Goal: Task Accomplishment & Management: Use online tool/utility

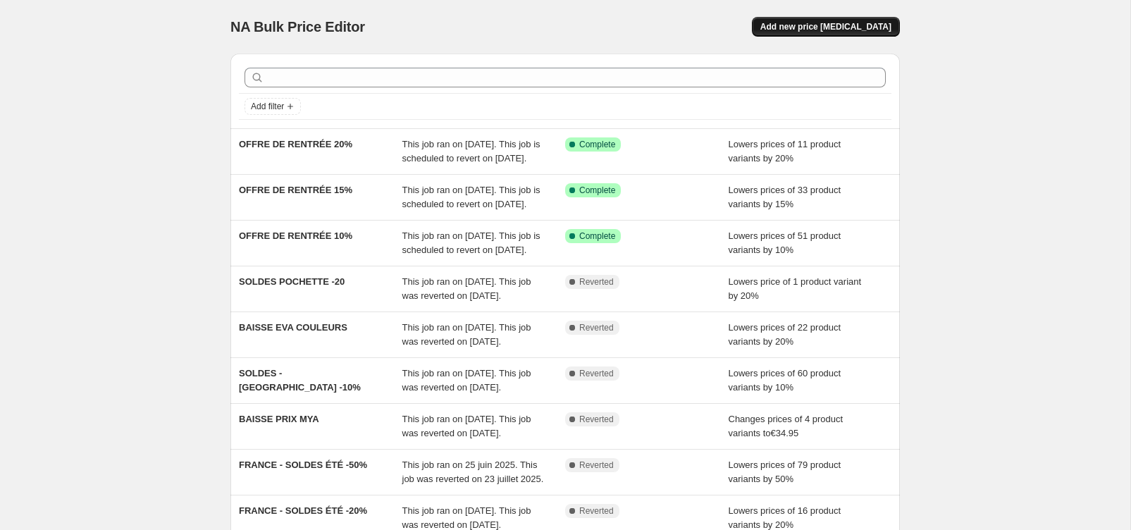
click at [840, 28] on span "Add new price change job" at bounding box center [825, 26] width 131 height 11
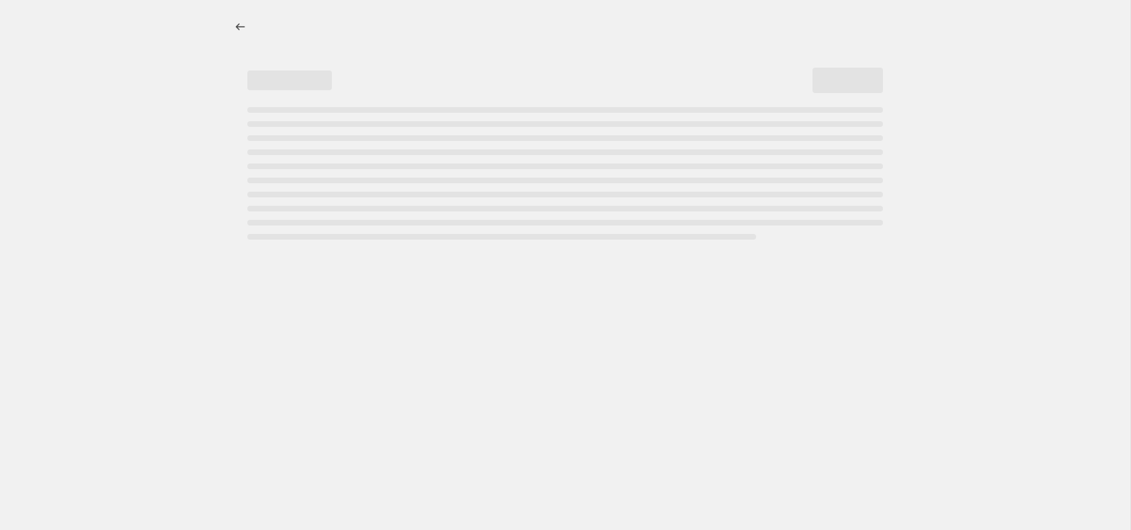
select select "percentage"
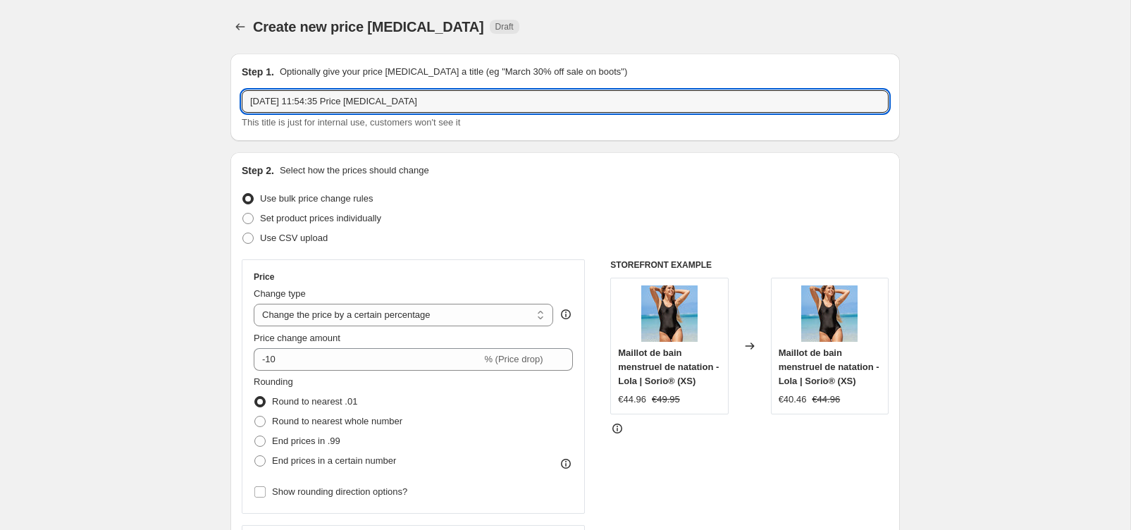
drag, startPoint x: 442, startPoint y: 102, endPoint x: 225, endPoint y: 98, distance: 217.0
click at [263, 100] on input "MY - SYA -" at bounding box center [565, 101] width 647 height 23
click at [320, 104] on input "MYA - SYA -" at bounding box center [565, 101] width 647 height 23
type input "MYA - SYA - LILA / -20% FIN DE SÉRIE (PAS DE DATE DE FIN)"
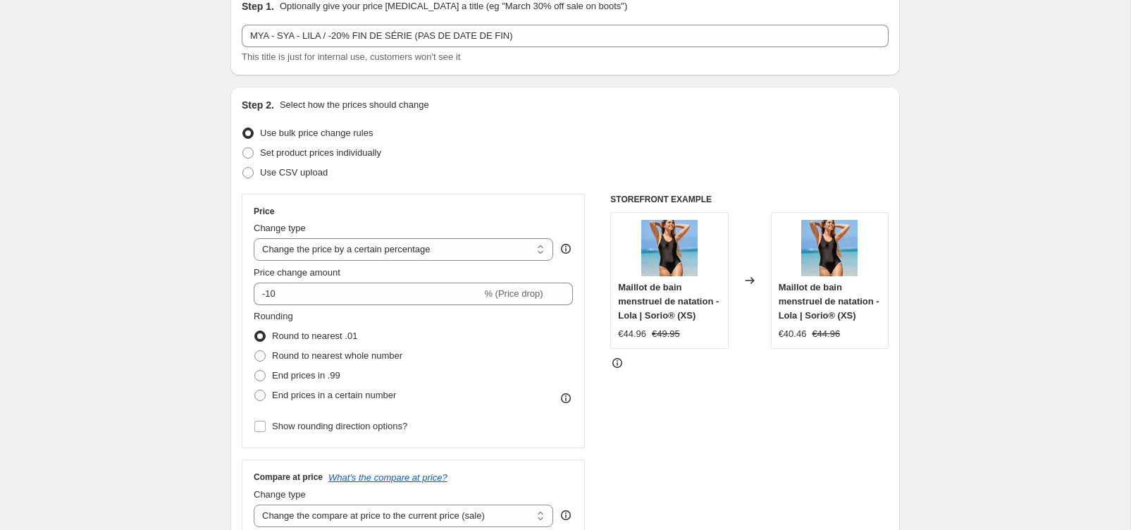
scroll to position [96, 0]
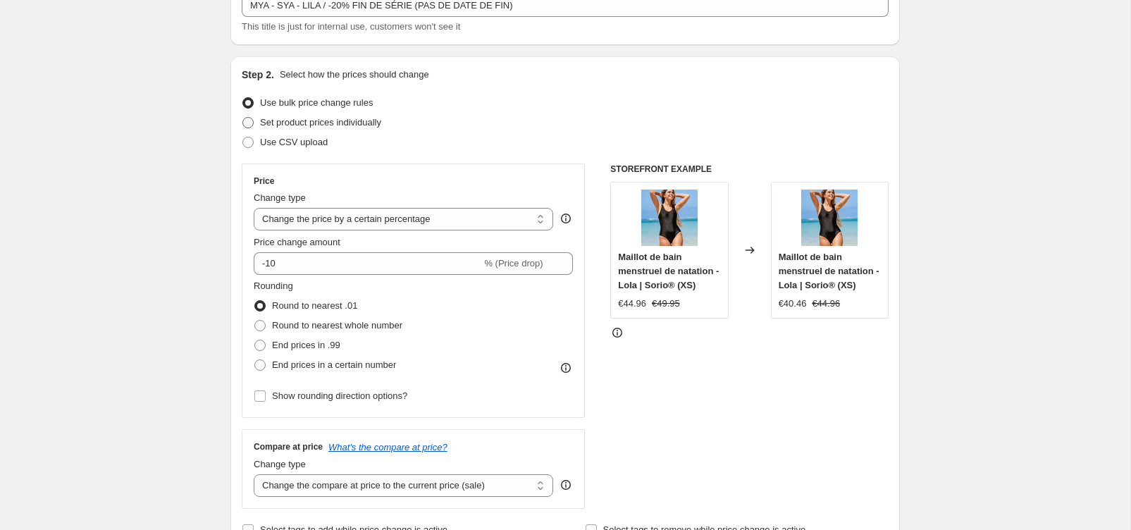
click at [250, 125] on span at bounding box center [247, 122] width 11 height 11
click at [243, 118] on input "Set product prices individually" at bounding box center [242, 117] width 1 height 1
radio input "true"
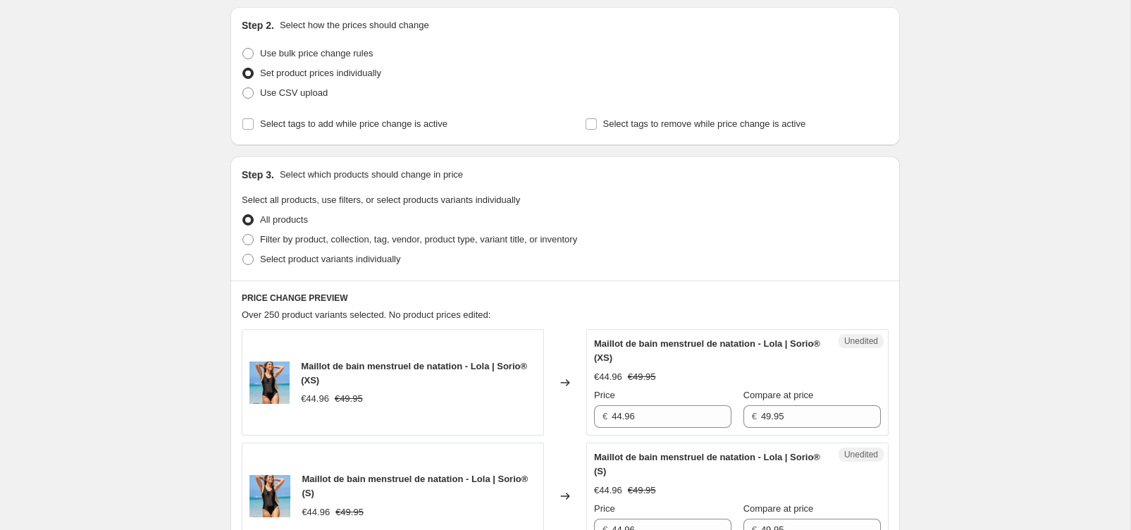
scroll to position [144, 0]
click at [247, 55] on span at bounding box center [247, 54] width 11 height 11
click at [243, 49] on input "Use bulk price change rules" at bounding box center [242, 49] width 1 height 1
radio input "true"
select select "percentage"
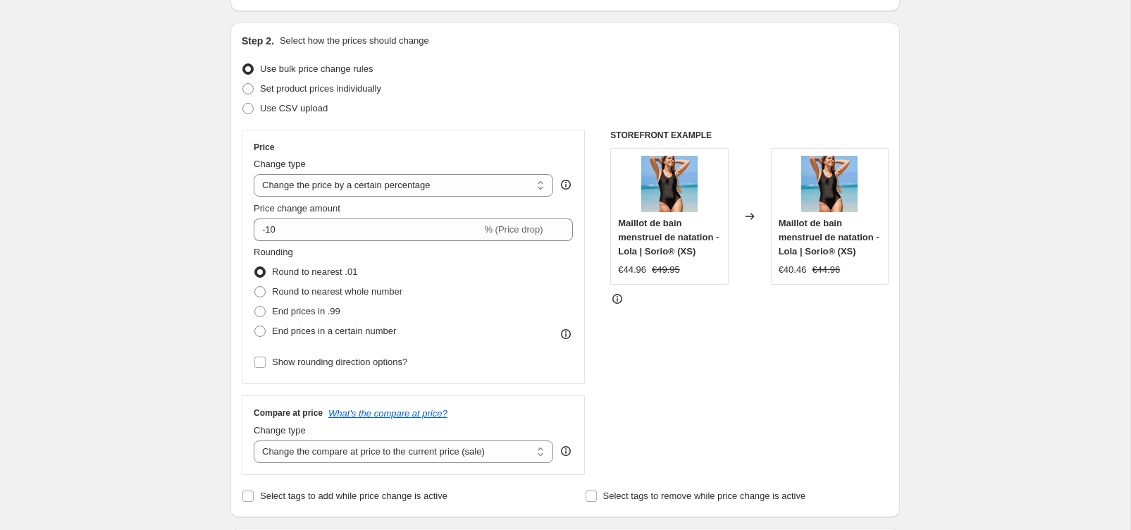
scroll to position [121, 0]
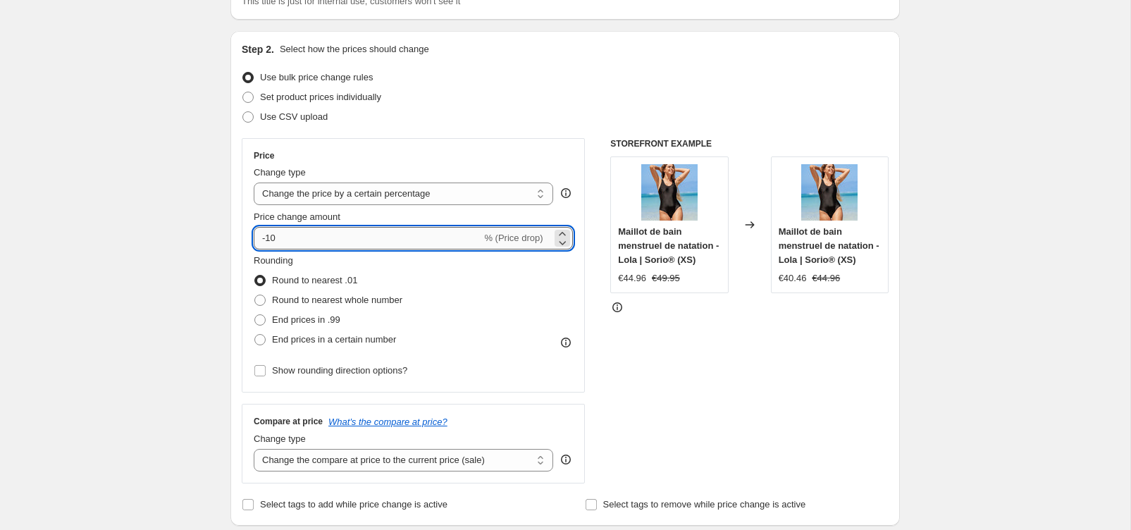
drag, startPoint x: 299, startPoint y: 240, endPoint x: 265, endPoint y: 241, distance: 33.8
click at [265, 241] on input "-10" at bounding box center [368, 238] width 228 height 23
type input "-20"
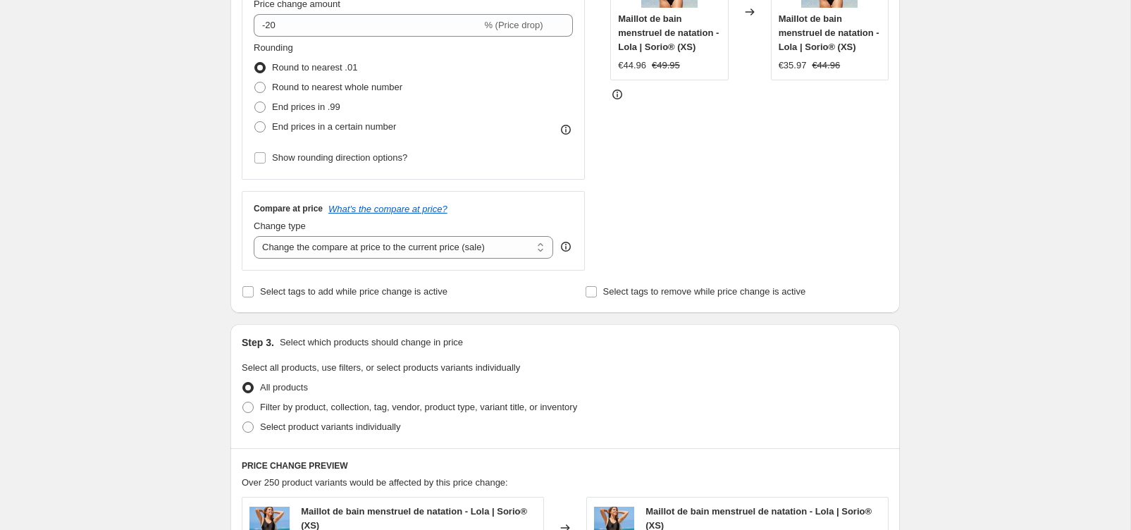
scroll to position [335, 0]
click at [244, 427] on span at bounding box center [247, 426] width 11 height 11
click at [243, 421] on input "Select product variants individually" at bounding box center [242, 421] width 1 height 1
radio input "true"
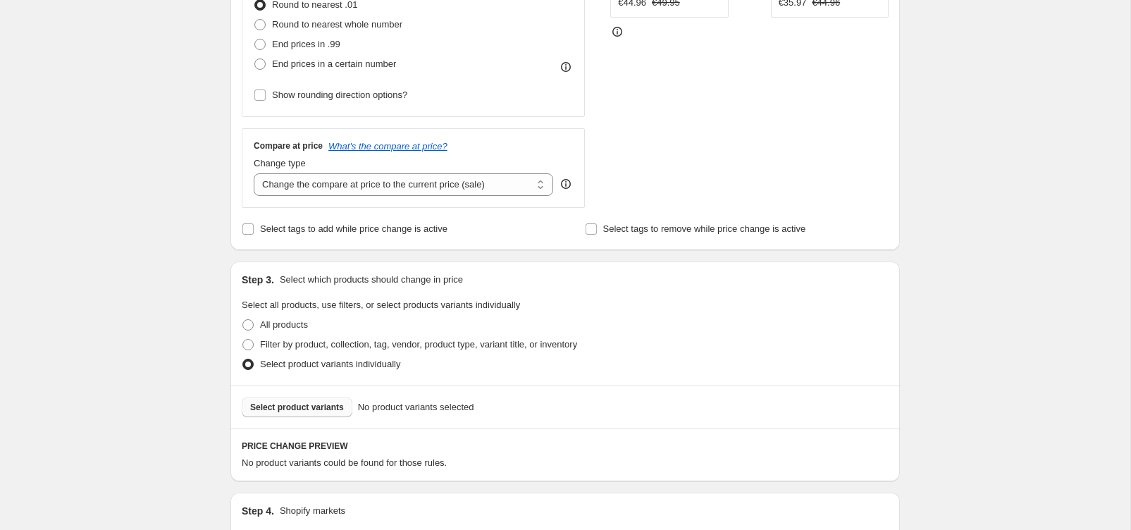
scroll to position [397, 0]
click at [285, 409] on span "Select product variants" at bounding box center [297, 406] width 94 height 11
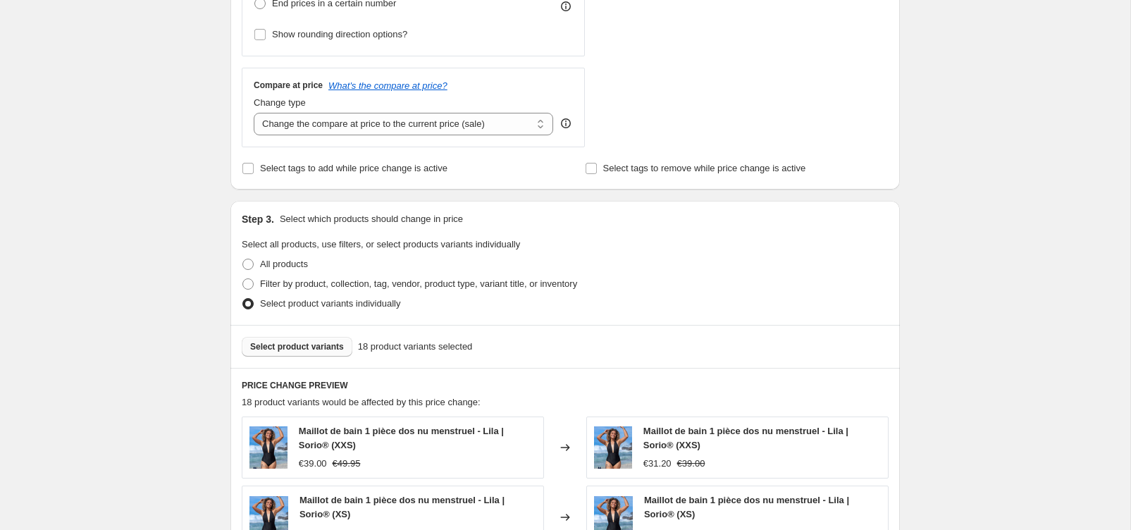
scroll to position [468, 0]
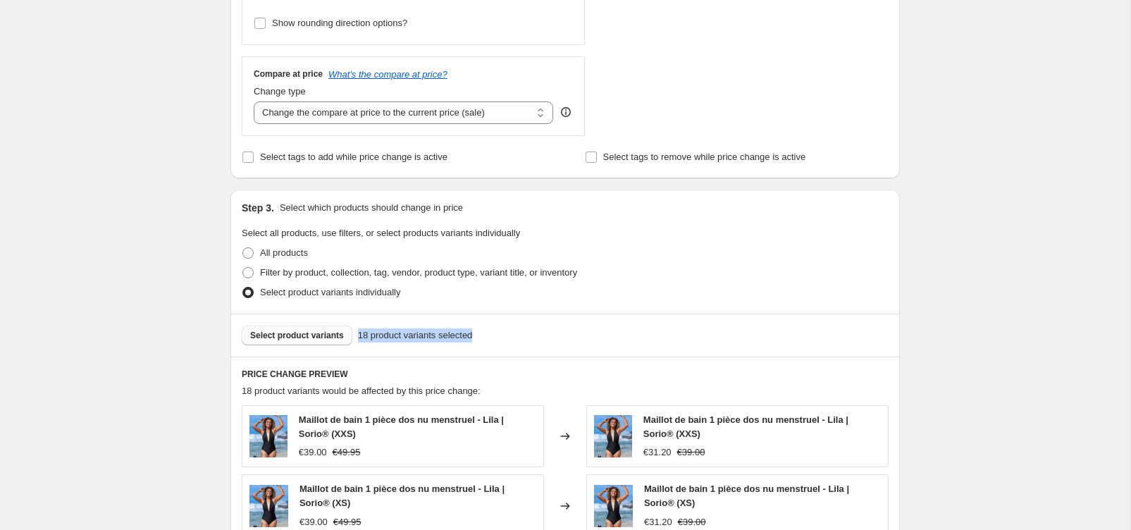
drag, startPoint x: 361, startPoint y: 337, endPoint x: 490, endPoint y: 337, distance: 128.9
click at [490, 337] on div "Select product variants 18 product variants selected" at bounding box center [565, 335] width 647 height 20
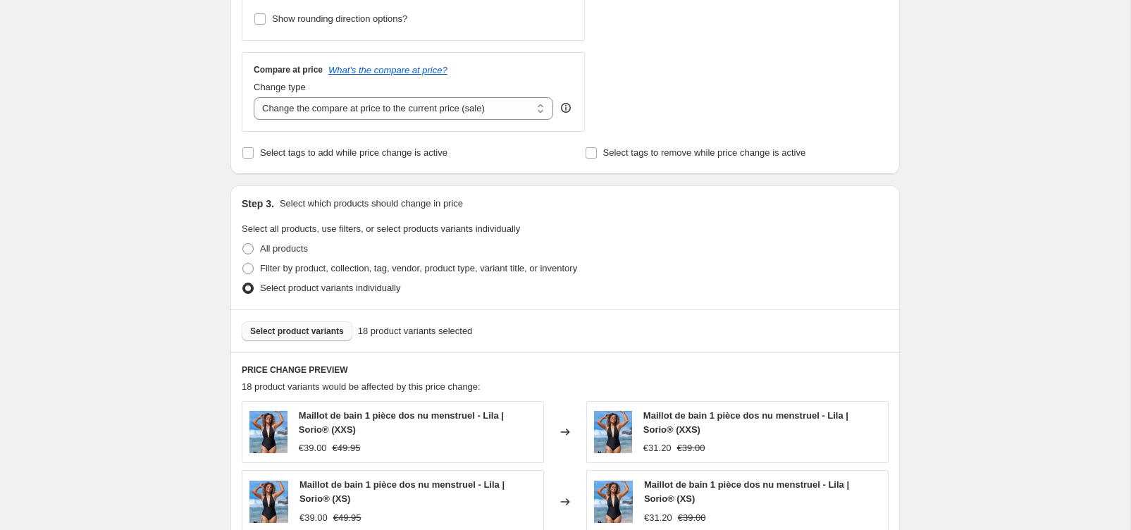
click at [499, 337] on div "Select product variants 18 product variants selected" at bounding box center [565, 331] width 647 height 20
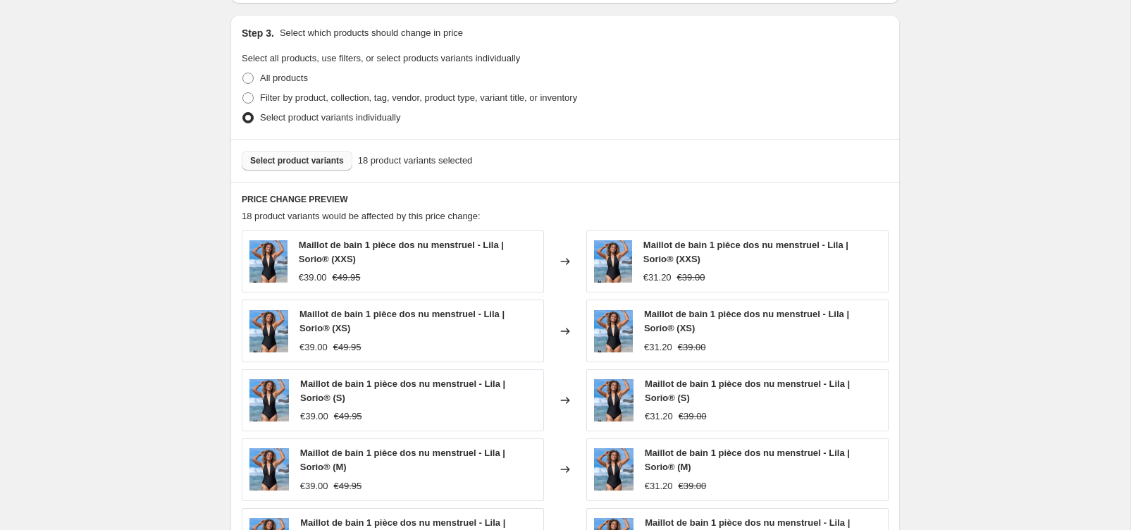
scroll to position [650, 0]
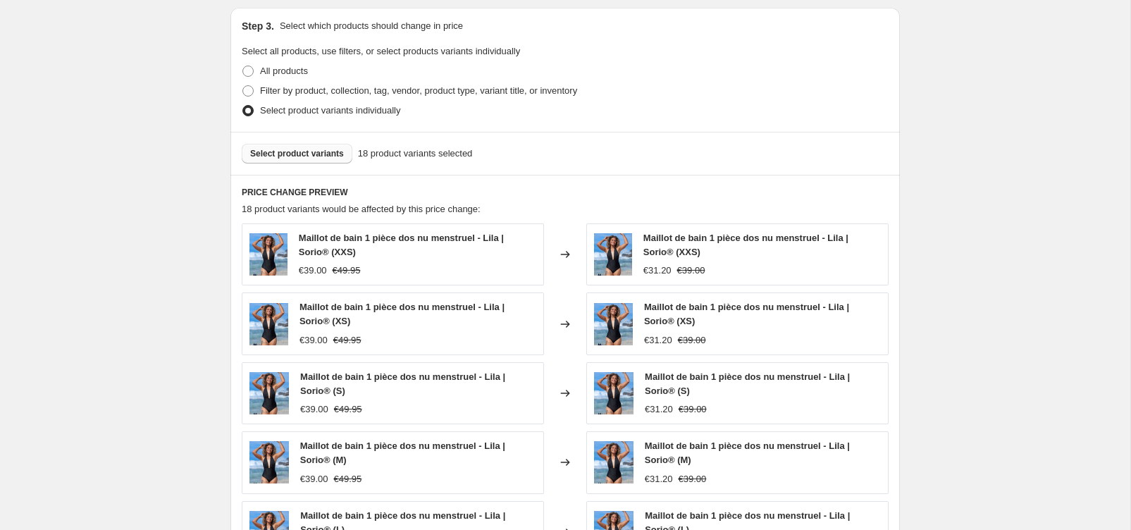
click at [313, 273] on span "€39.00" at bounding box center [313, 270] width 28 height 11
drag, startPoint x: 330, startPoint y: 272, endPoint x: 300, endPoint y: 272, distance: 29.6
click at [300, 272] on span "€39.00" at bounding box center [313, 270] width 28 height 11
click at [300, 273] on span "€39.00" at bounding box center [313, 270] width 28 height 11
drag, startPoint x: 301, startPoint y: 273, endPoint x: 328, endPoint y: 273, distance: 27.5
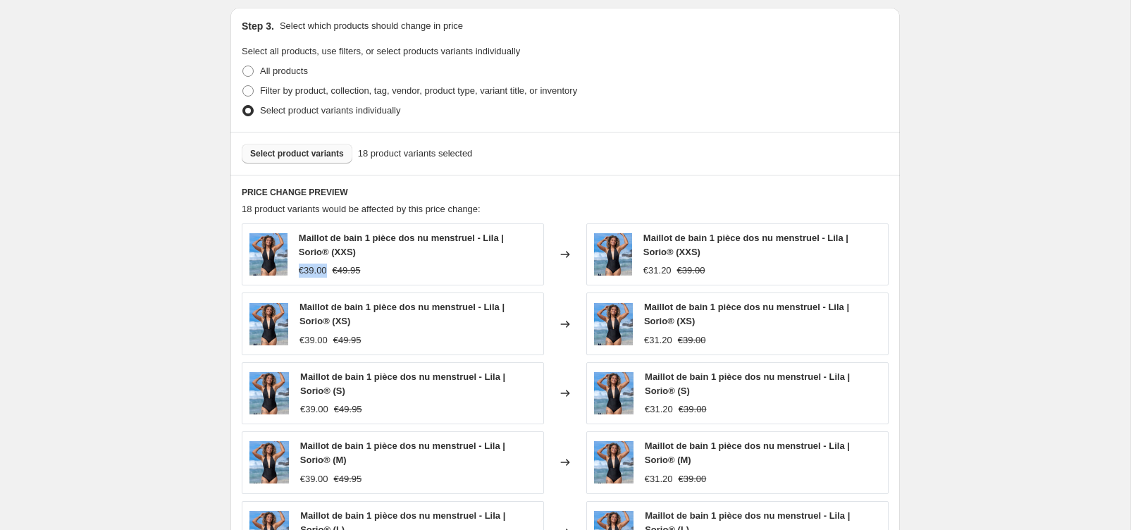
click at [327, 273] on span "€39.00" at bounding box center [313, 270] width 28 height 11
click at [319, 273] on span "€39.00" at bounding box center [313, 270] width 28 height 11
drag, startPoint x: 371, startPoint y: 271, endPoint x: 332, endPoint y: 272, distance: 38.7
click at [332, 272] on div "€39.00 €49.95" at bounding box center [417, 270] width 237 height 14
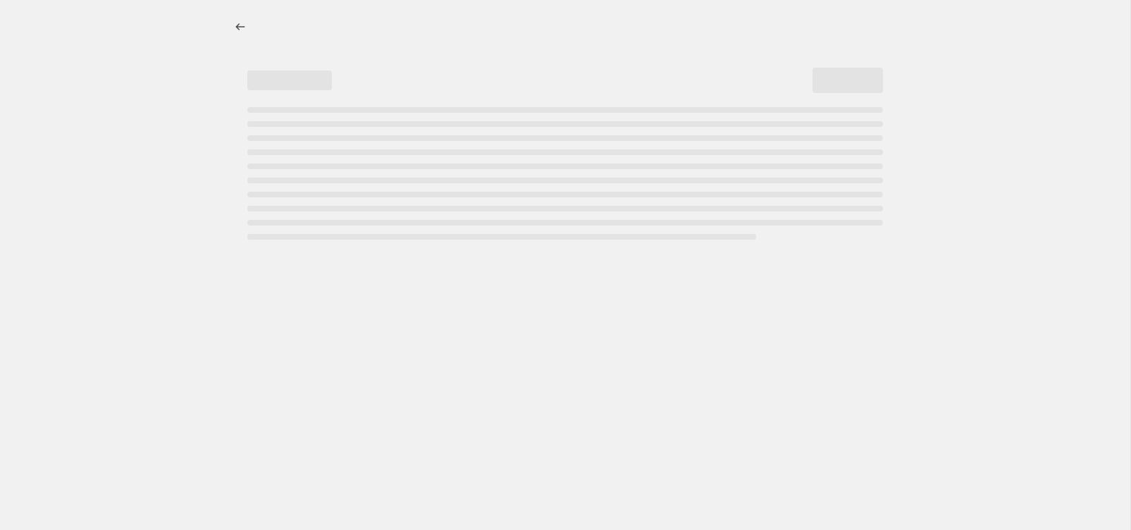
select select "percentage"
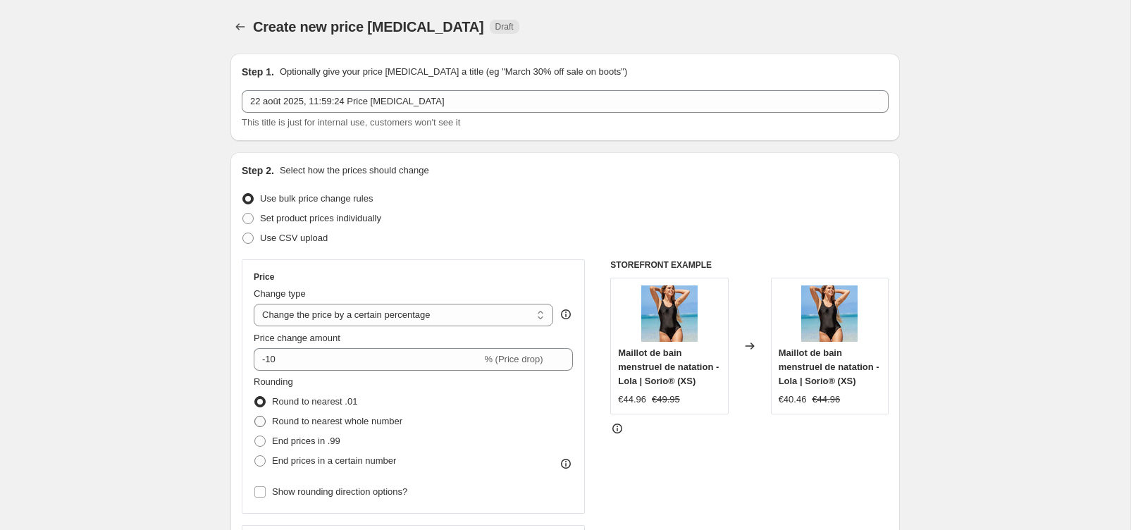
scroll to position [67, 0]
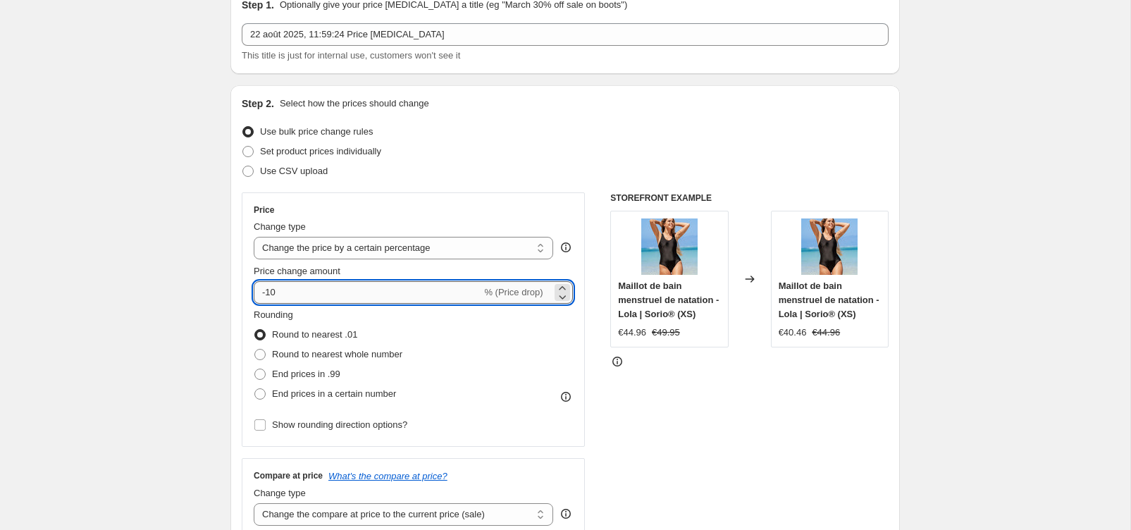
click at [304, 292] on input "-10" at bounding box center [368, 292] width 228 height 23
type input "-1"
type input "-20"
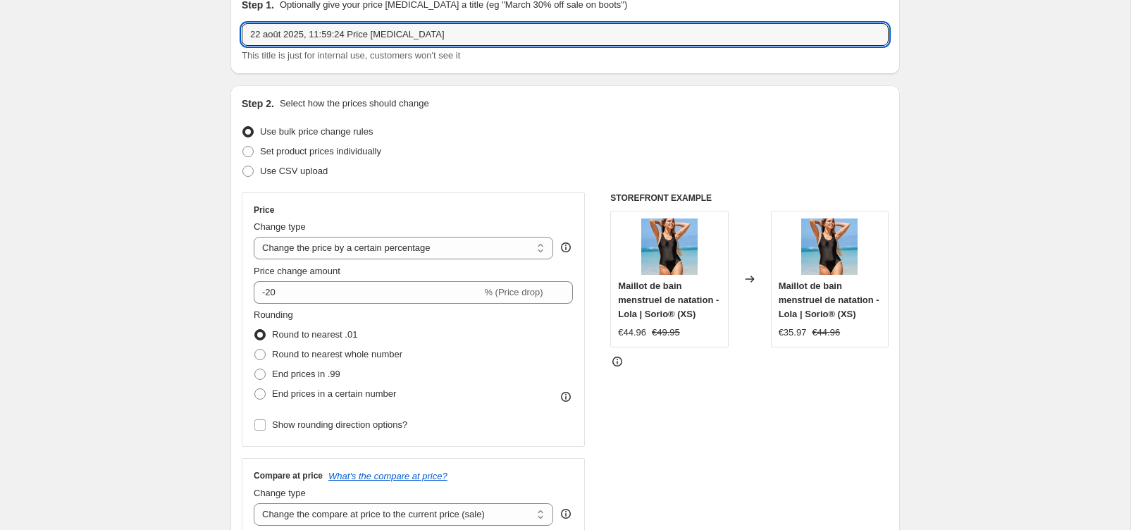
drag, startPoint x: 445, startPoint y: 33, endPoint x: 263, endPoint y: 18, distance: 182.3
click at [263, 18] on div "Step 1. Optionally give your price [MEDICAL_DATA] a title (eg "March 30% off sa…" at bounding box center [565, 30] width 647 height 65
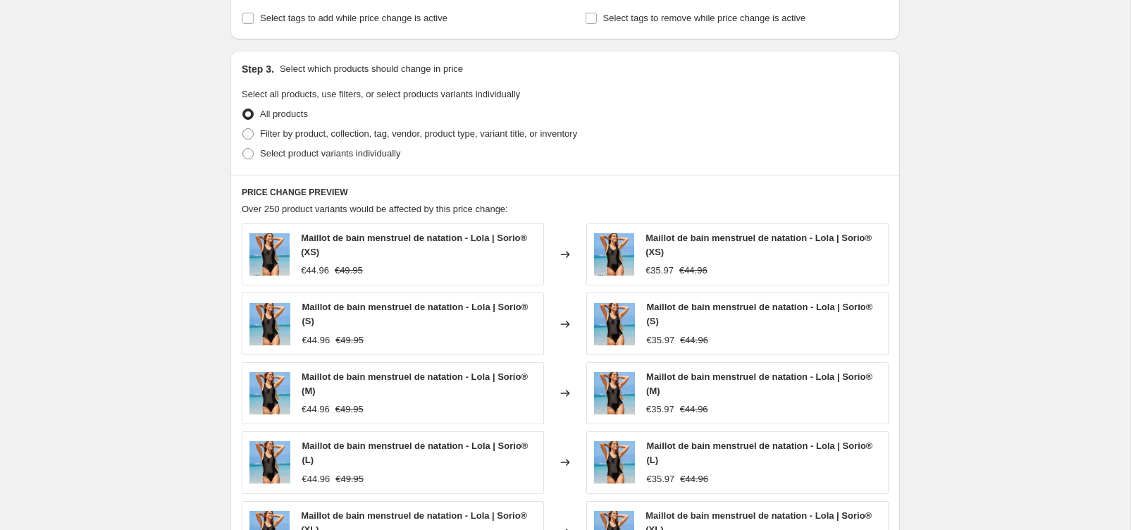
scroll to position [606, 0]
type input "MY"
click at [284, 151] on span "Select product variants individually" at bounding box center [330, 154] width 140 height 11
click at [243, 150] on input "Select product variants individually" at bounding box center [242, 149] width 1 height 1
radio input "true"
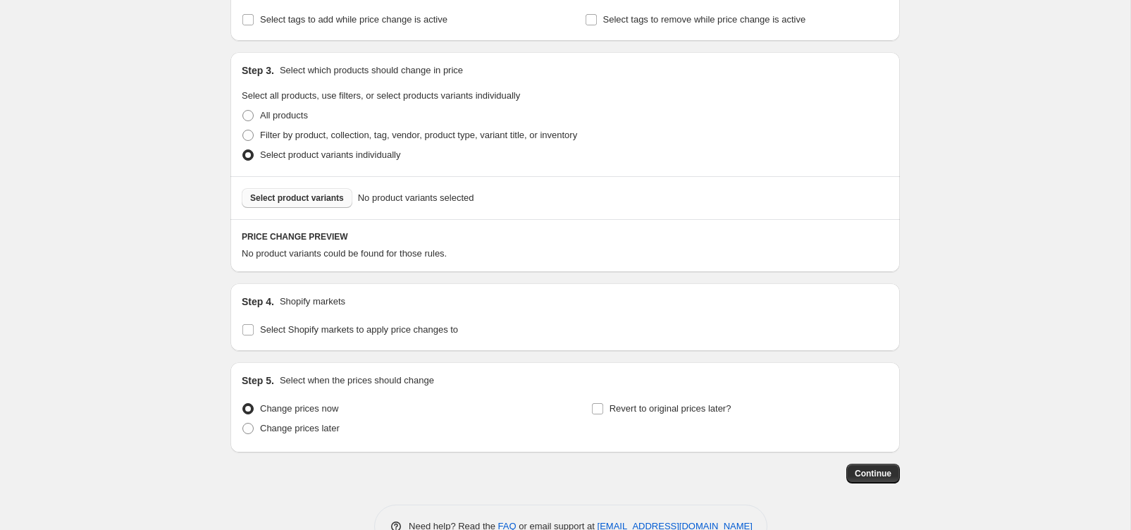
click at [294, 197] on span "Select product variants" at bounding box center [297, 197] width 94 height 11
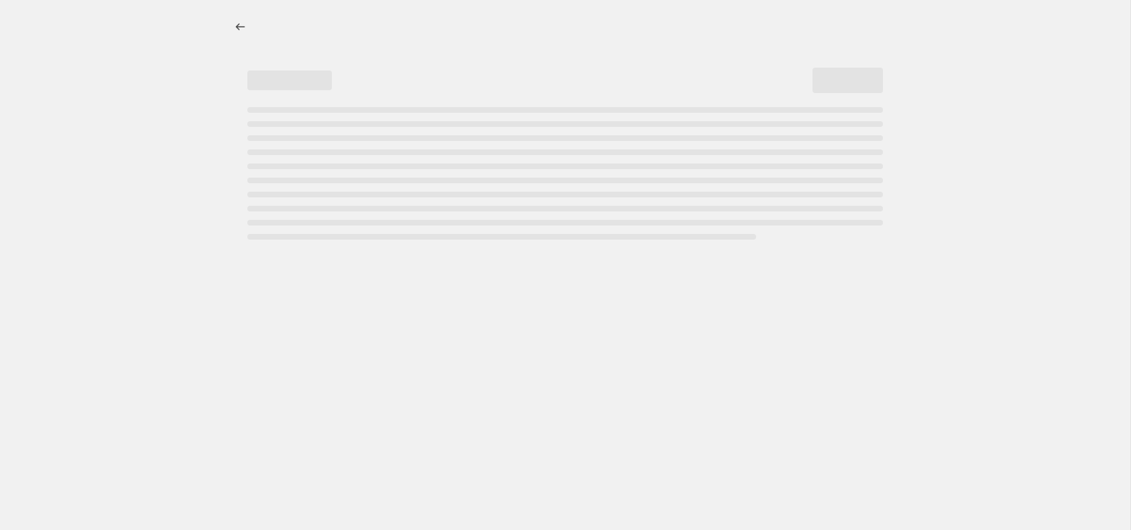
select select "percentage"
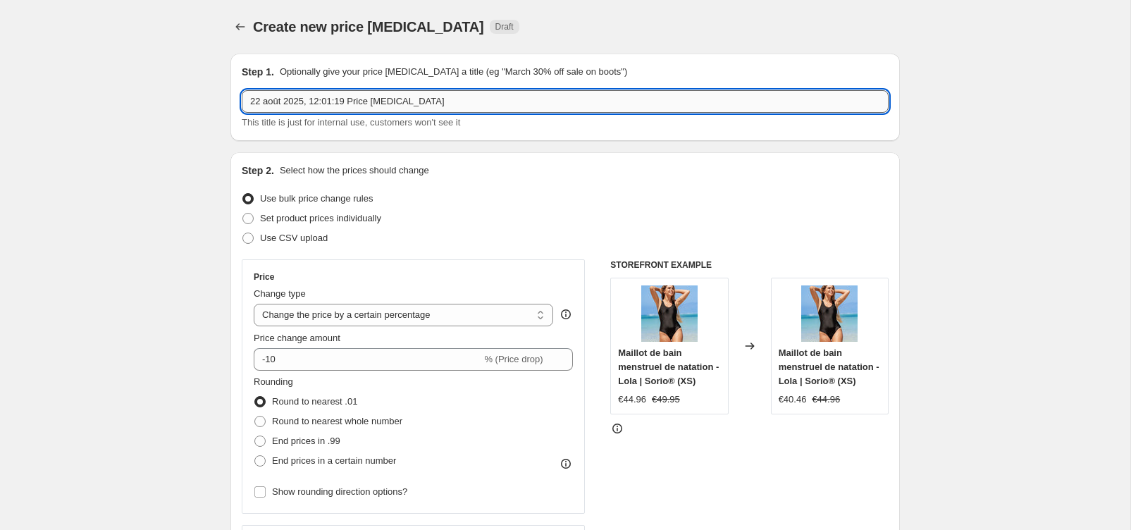
click at [412, 106] on input "22 août 2025, 12:01:19 Price change job" at bounding box center [565, 101] width 647 height 23
click at [425, 104] on input "22 août 2025, 12:01:19 Price change job" at bounding box center [565, 101] width 647 height 23
click at [307, 104] on input "SYA - LILA - SYA" at bounding box center [565, 101] width 647 height 23
type input "SYA - LILA - MYA -20% (PAS DE DATE DE FIN)"
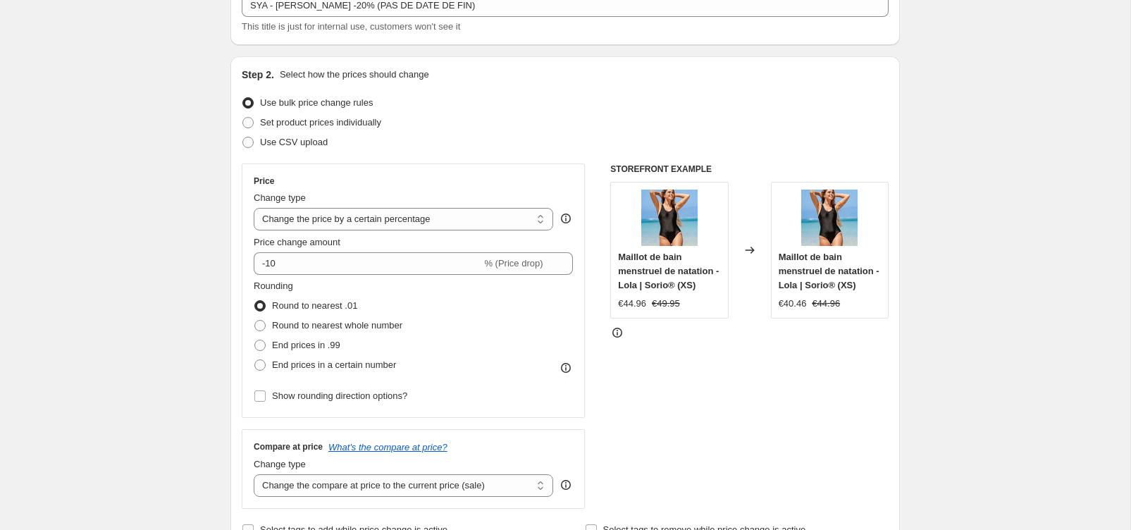
scroll to position [97, 0]
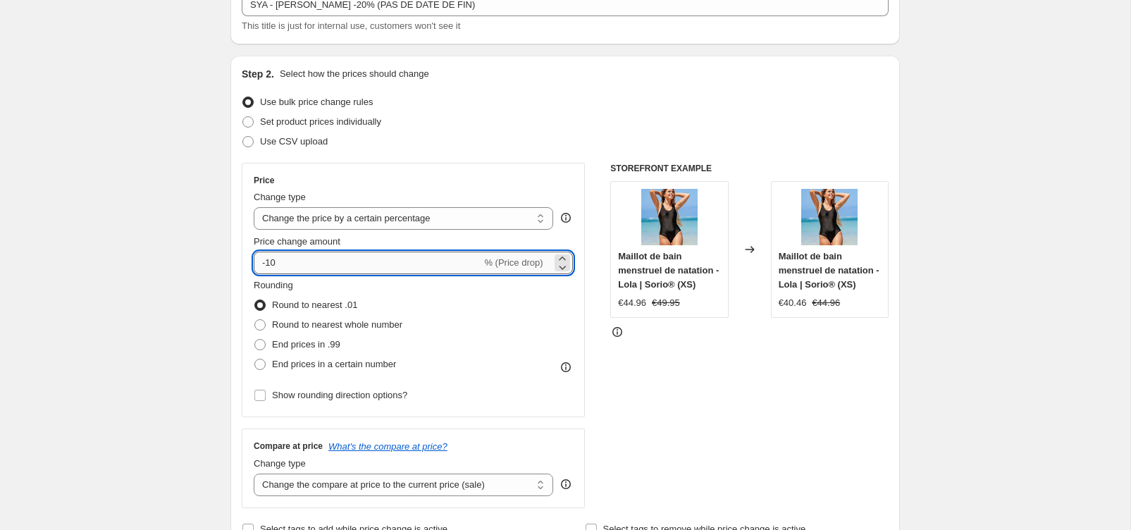
click at [295, 267] on input "-10" at bounding box center [368, 262] width 228 height 23
type input "-1"
type input "-20"
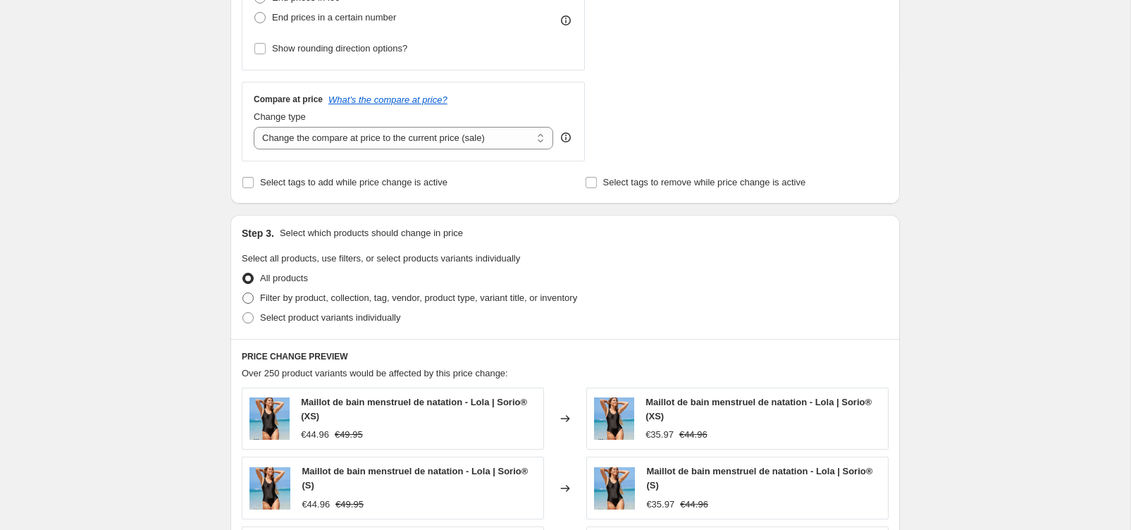
scroll to position [447, 0]
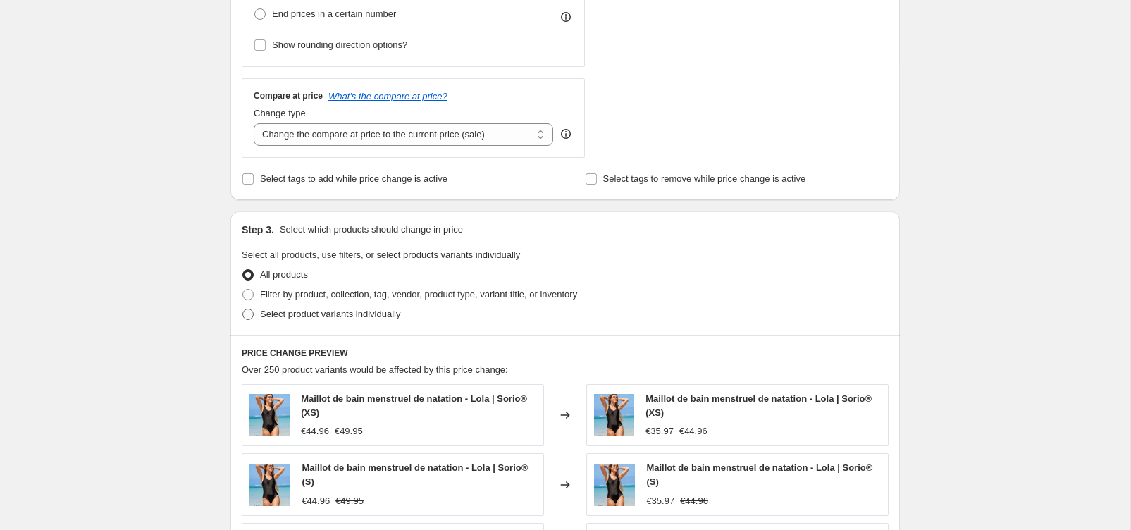
click at [269, 318] on span "Select product variants individually" at bounding box center [330, 314] width 140 height 11
click at [243, 309] on input "Select product variants individually" at bounding box center [242, 309] width 1 height 1
radio input "true"
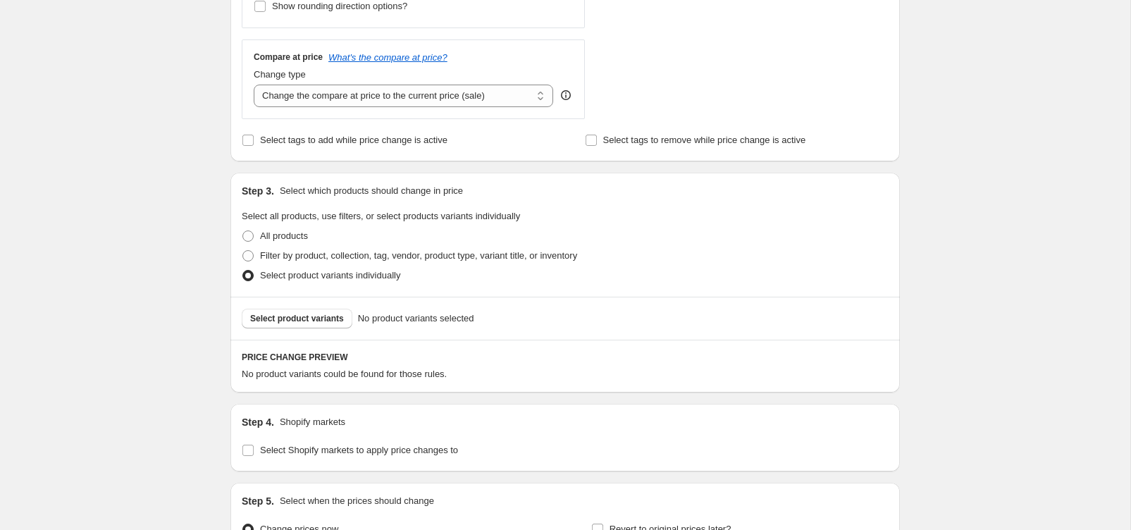
scroll to position [500, 0]
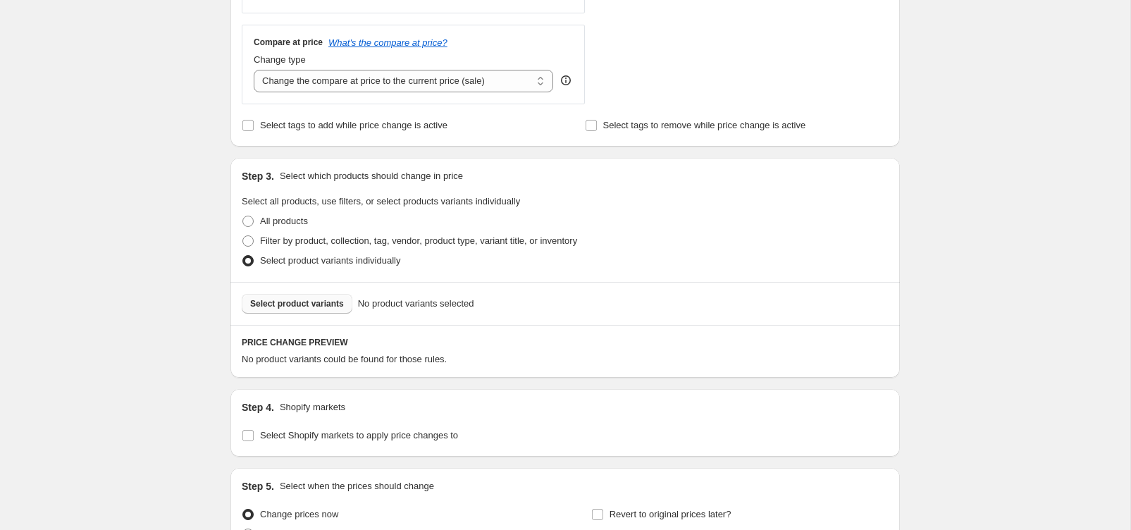
click at [292, 305] on span "Select product variants" at bounding box center [297, 303] width 94 height 11
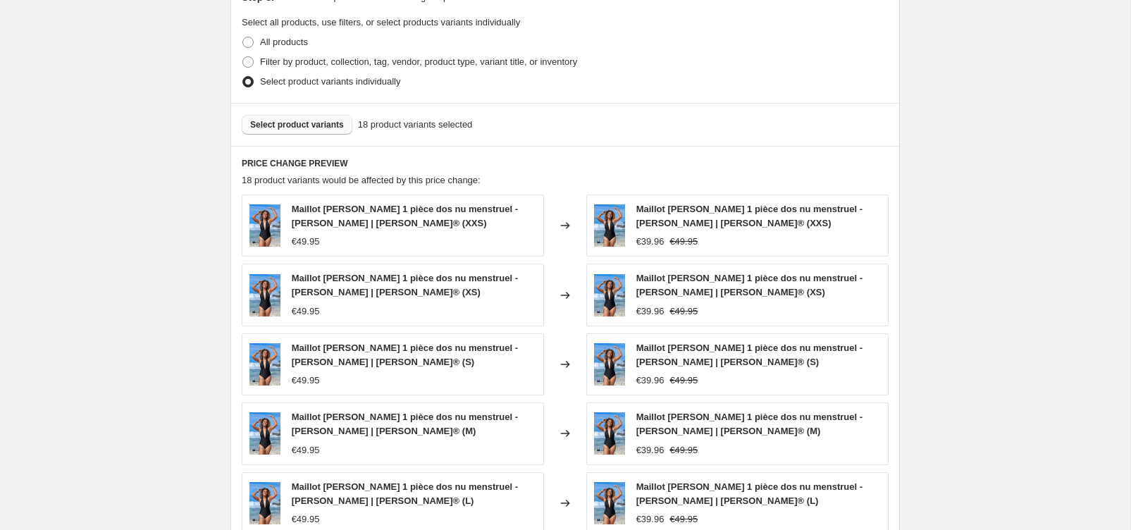
scroll to position [681, 0]
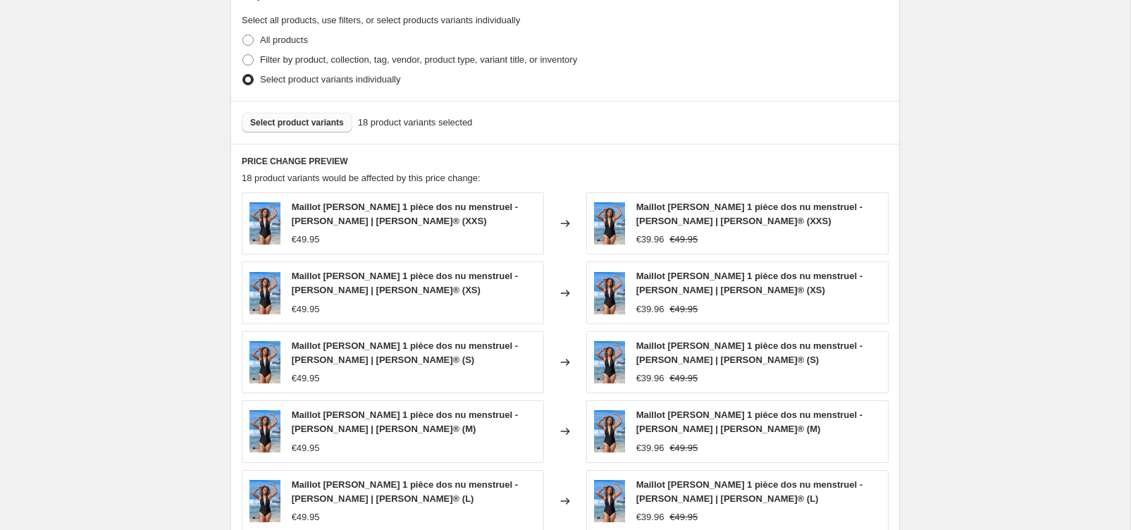
drag, startPoint x: 310, startPoint y: 161, endPoint x: 331, endPoint y: 160, distance: 21.1
click at [335, 160] on h6 "PRICE CHANGE PREVIEW" at bounding box center [565, 161] width 647 height 11
click at [330, 160] on h6 "PRICE CHANGE PREVIEW" at bounding box center [565, 161] width 647 height 11
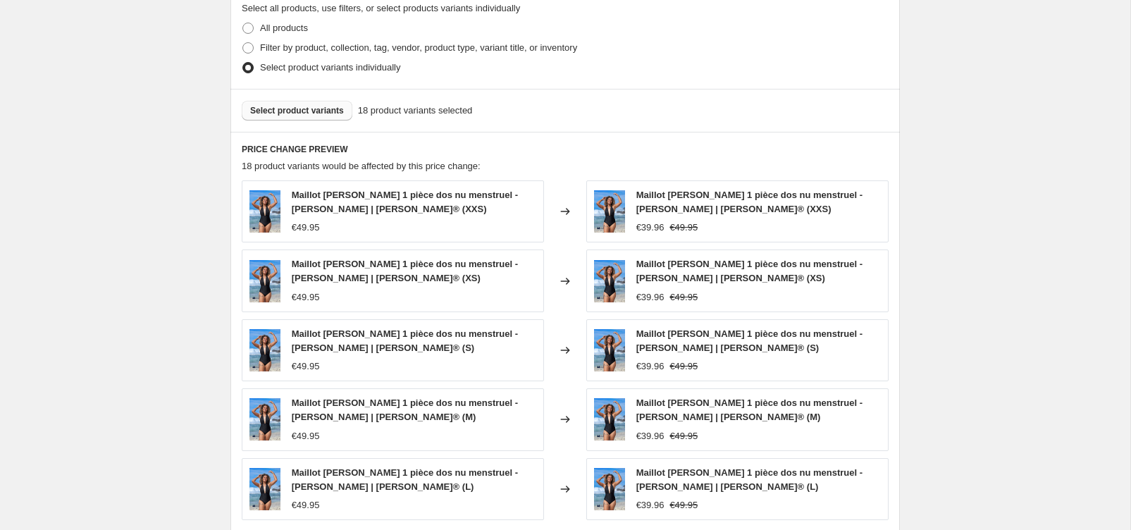
click at [196, 211] on div "Create new price change job. This page is ready Create new price change job Dra…" at bounding box center [565, 83] width 1130 height 1552
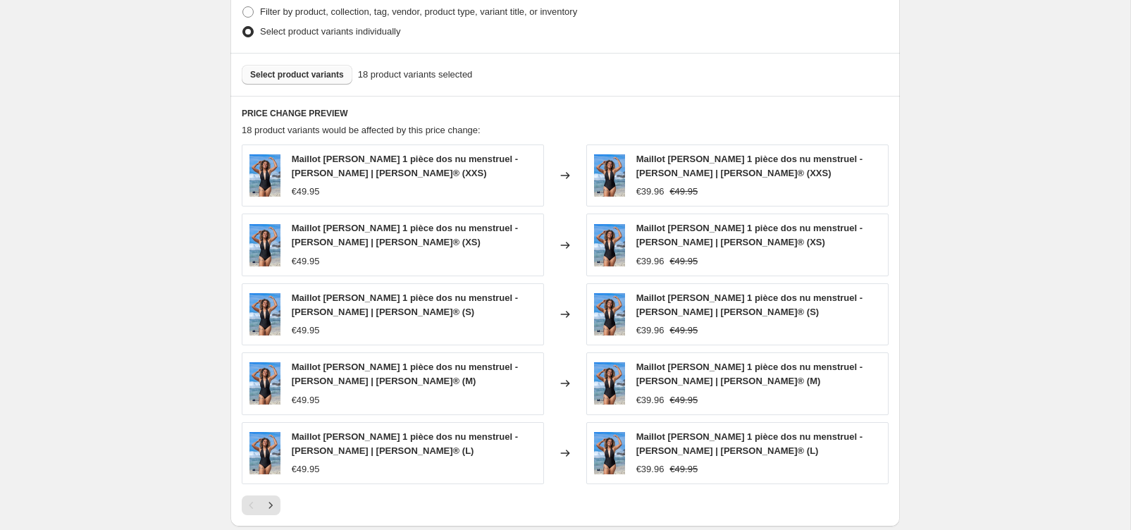
scroll to position [735, 0]
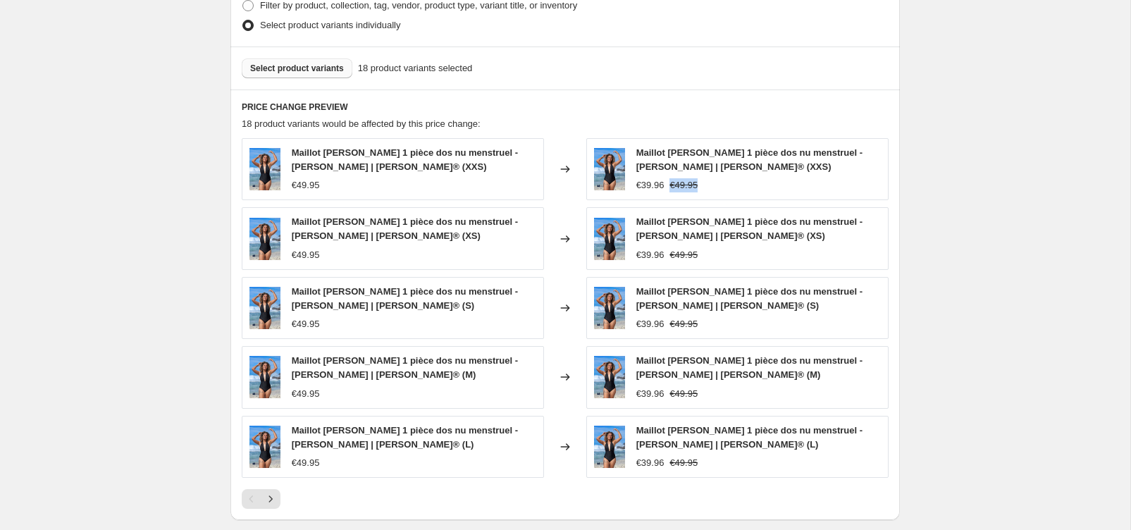
drag, startPoint x: 687, startPoint y: 185, endPoint x: 676, endPoint y: 186, distance: 11.3
click at [678, 186] on div "€39.96 €49.95" at bounding box center [758, 185] width 244 height 14
drag, startPoint x: 649, startPoint y: 187, endPoint x: 674, endPoint y: 189, distance: 24.7
click at [674, 189] on div "€39.96 €49.95" at bounding box center [758, 185] width 244 height 14
click at [664, 187] on span "€39.96" at bounding box center [650, 185] width 28 height 11
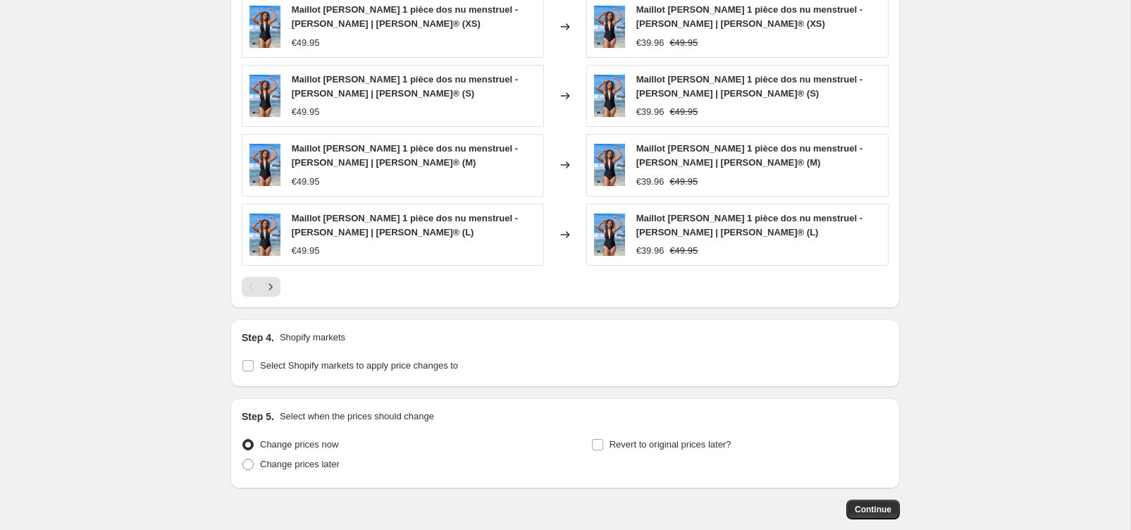
scroll to position [988, 0]
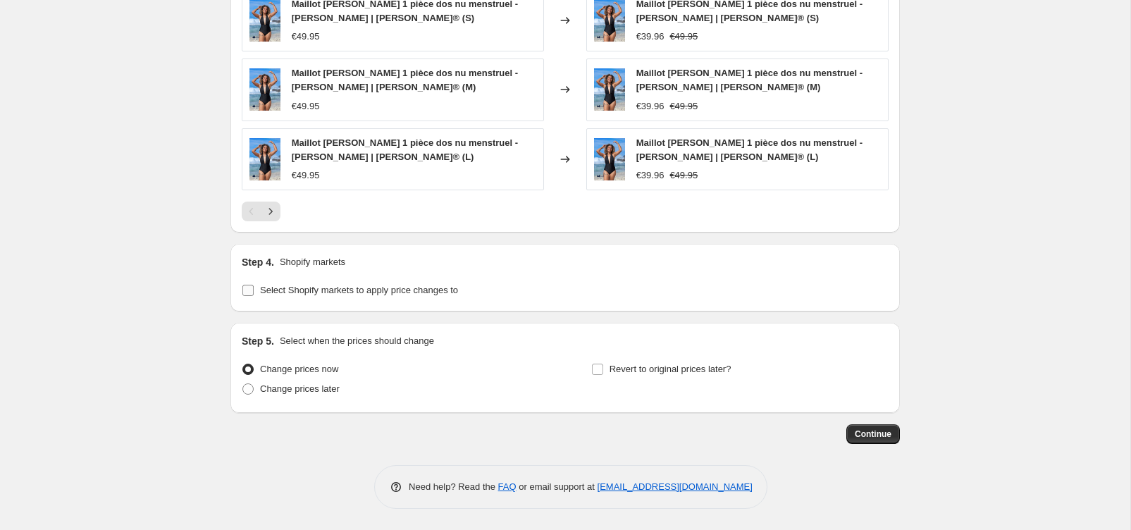
click at [248, 290] on input "Select Shopify markets to apply price changes to" at bounding box center [247, 290] width 11 height 11
checkbox input "true"
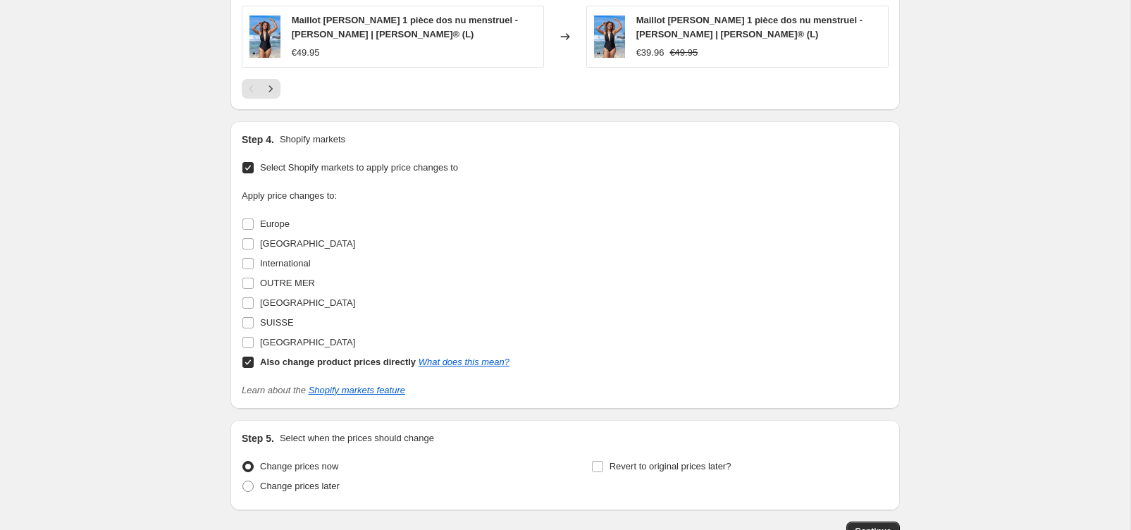
scroll to position [1174, 0]
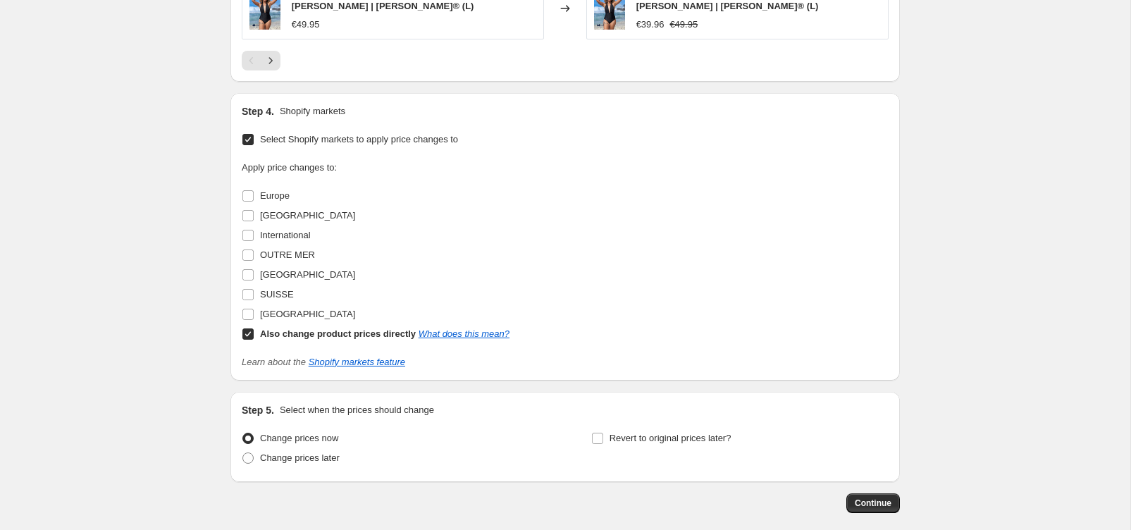
click at [246, 335] on input "Also change product prices directly What does this mean?" at bounding box center [247, 333] width 11 height 11
checkbox input "false"
click at [247, 297] on input "SUISSE" at bounding box center [247, 294] width 11 height 11
checkbox input "true"
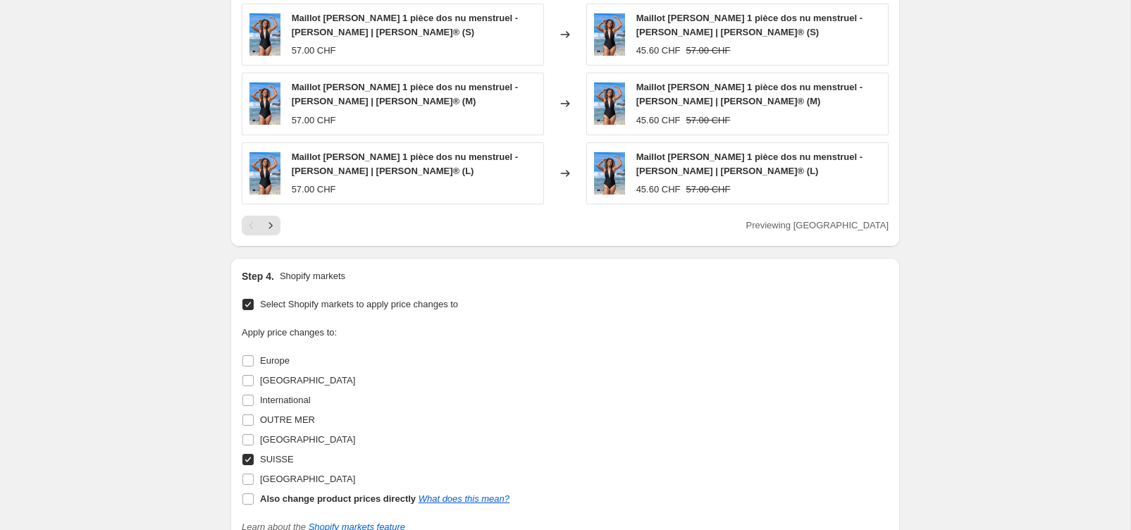
scroll to position [987, 0]
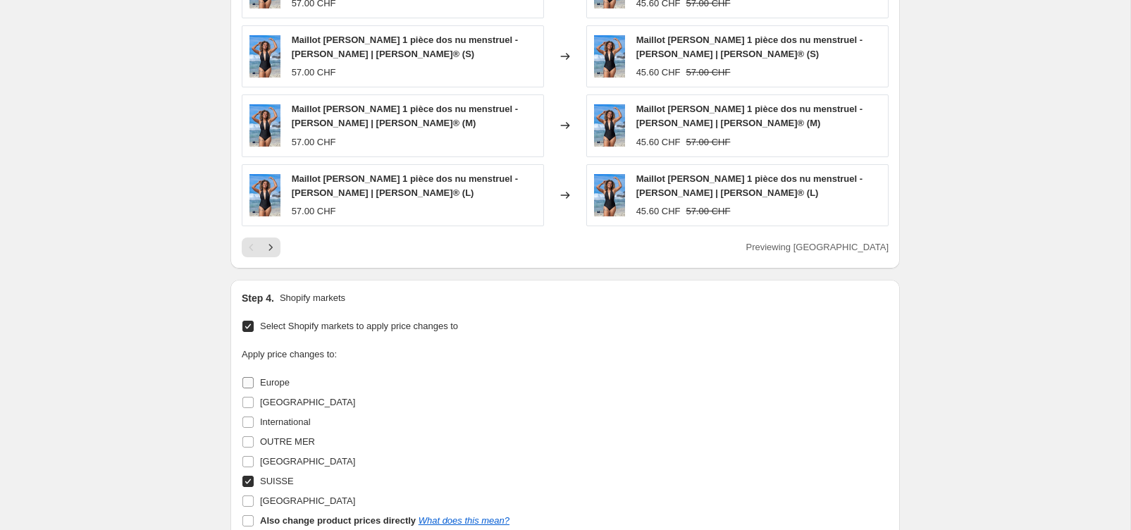
click at [249, 383] on input "Europe" at bounding box center [247, 382] width 11 height 11
checkbox input "true"
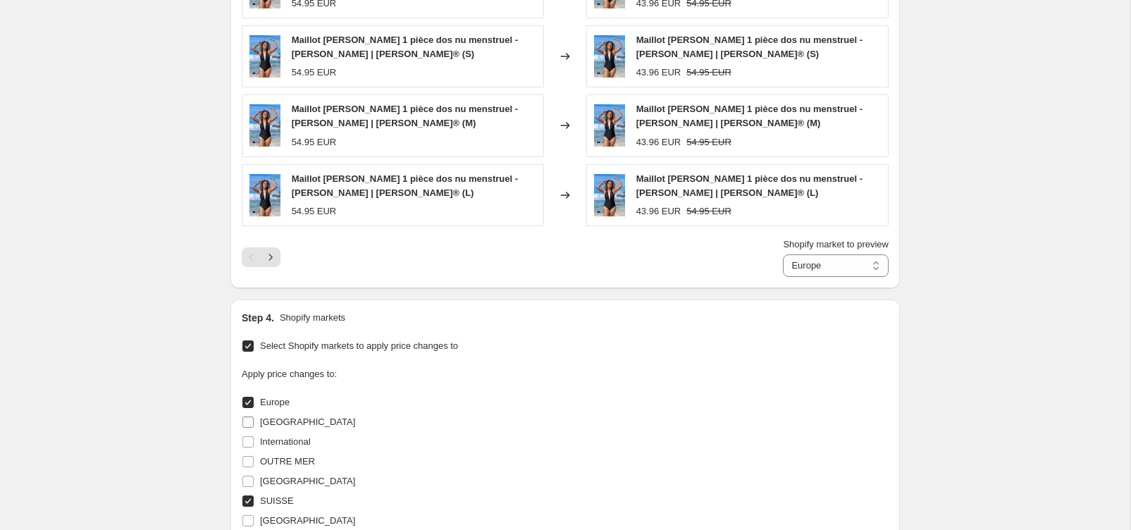
click at [253, 423] on input "France" at bounding box center [247, 421] width 11 height 11
checkbox input "true"
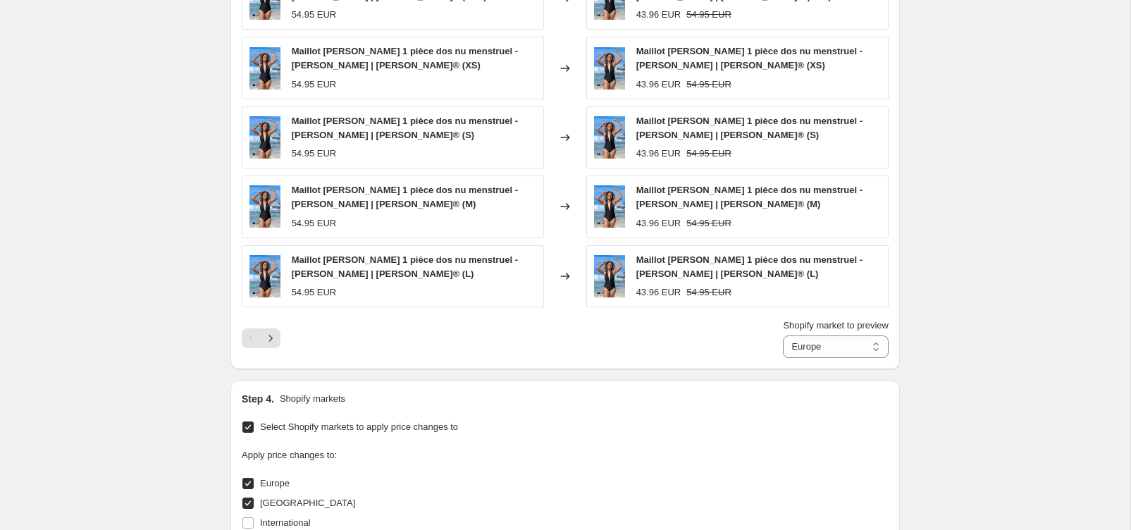
scroll to position [892, 0]
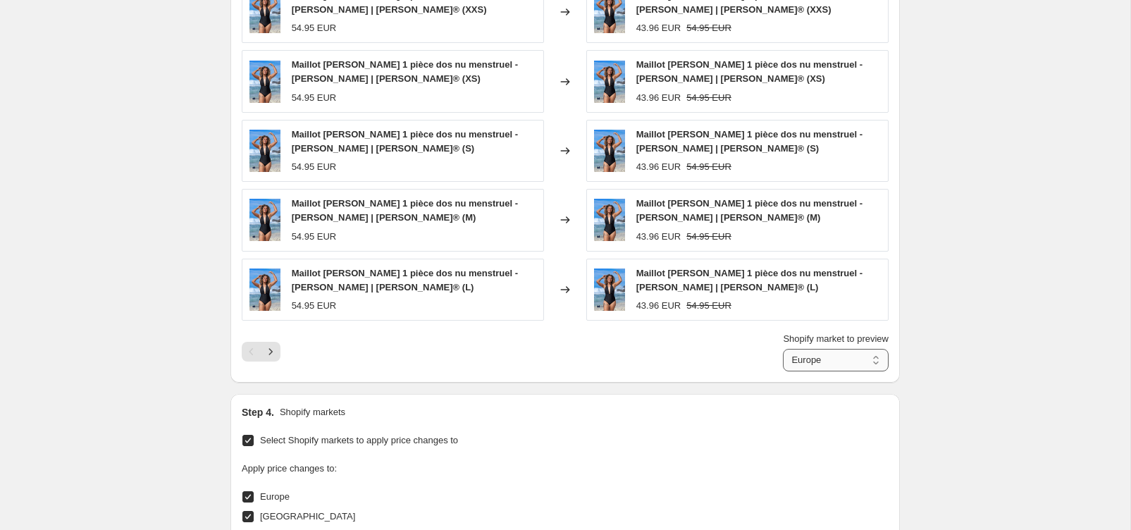
click at [838, 370] on select "Europe France SUISSE" at bounding box center [836, 360] width 106 height 23
click at [805, 355] on select "Europe France SUISSE" at bounding box center [826, 360] width 123 height 23
select select "60220768592"
drag, startPoint x: 323, startPoint y: 239, endPoint x: 306, endPoint y: 237, distance: 17.0
click at [294, 238] on div "Maillot de bain 1 pièce dos nu menstruel - Lila | Sorio® (M) 57.00 CHF" at bounding box center [393, 220] width 302 height 62
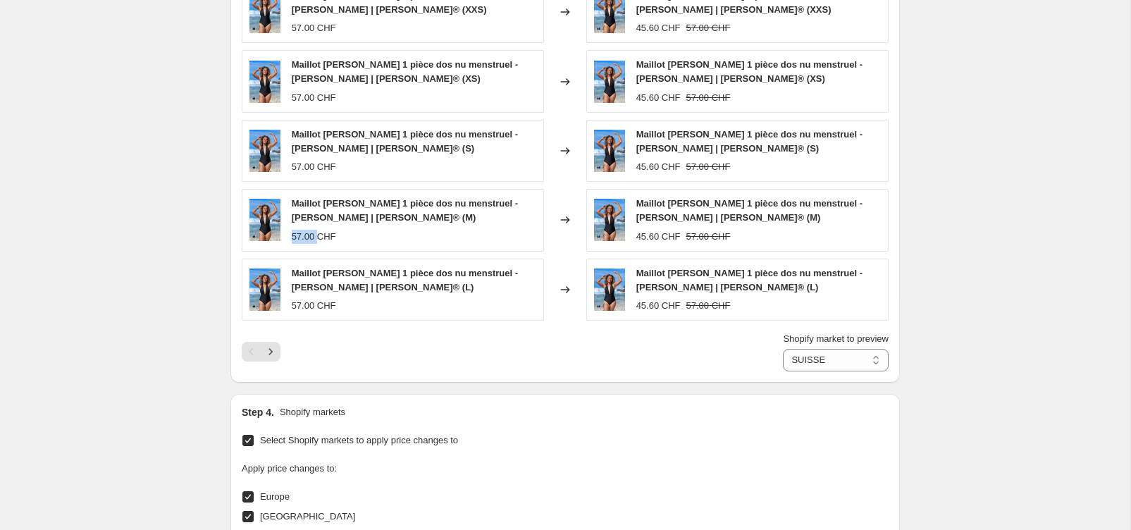
click at [308, 237] on div "57.00 CHF" at bounding box center [314, 237] width 44 height 14
drag, startPoint x: 300, startPoint y: 237, endPoint x: 320, endPoint y: 239, distance: 20.5
click at [325, 237] on div "57.00 CHF" at bounding box center [314, 237] width 44 height 14
drag, startPoint x: 318, startPoint y: 239, endPoint x: 416, endPoint y: 356, distance: 153.5
click at [318, 239] on div "57.00 CHF" at bounding box center [314, 237] width 44 height 14
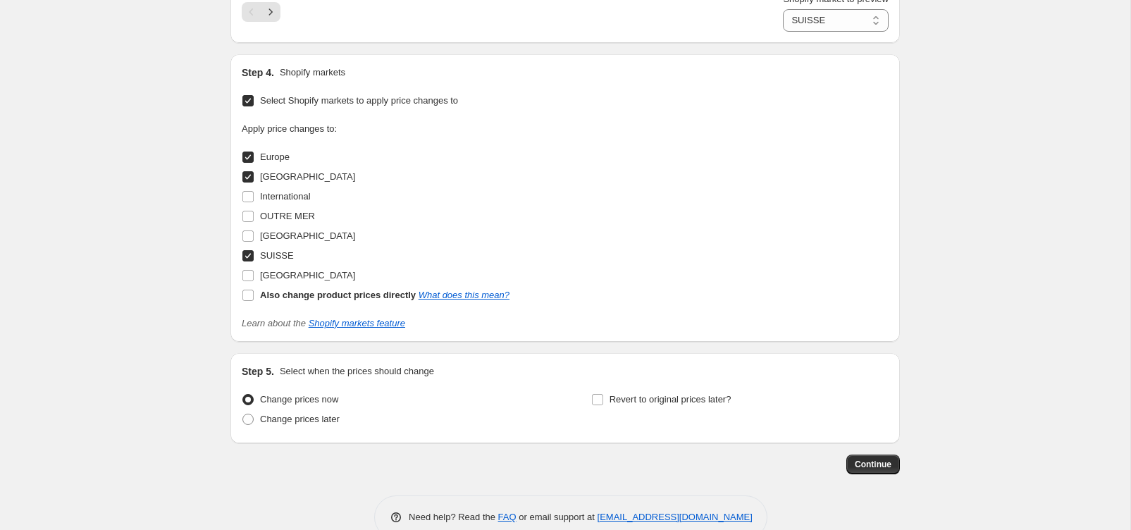
scroll to position [1262, 0]
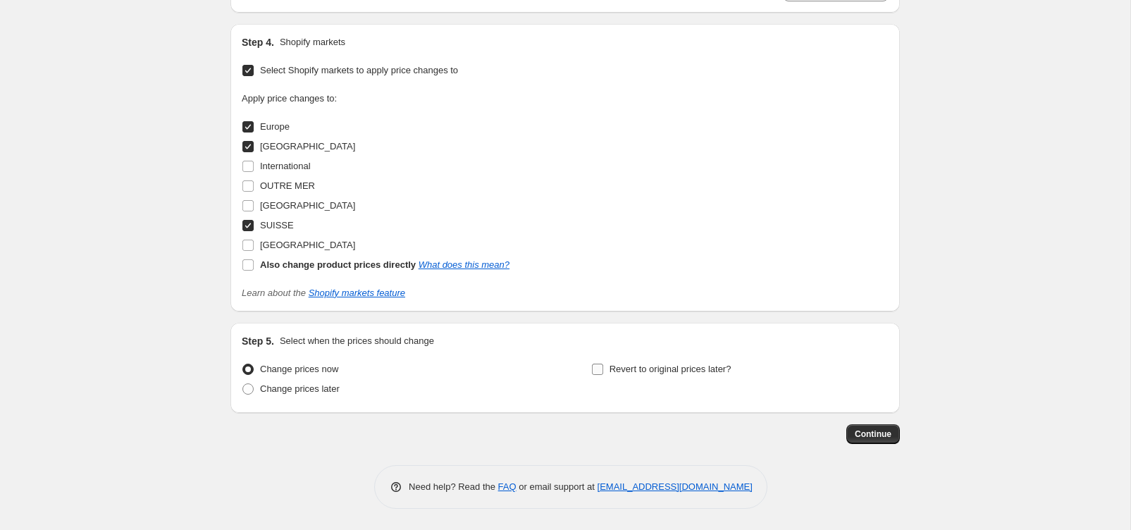
click at [596, 371] on input "Revert to original prices later?" at bounding box center [597, 368] width 11 height 11
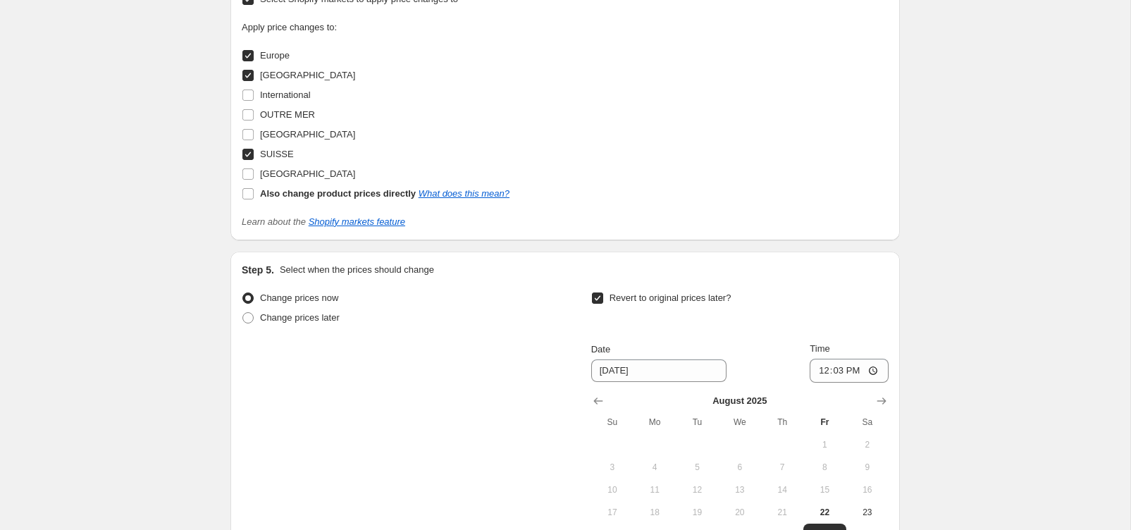
scroll to position [1335, 0]
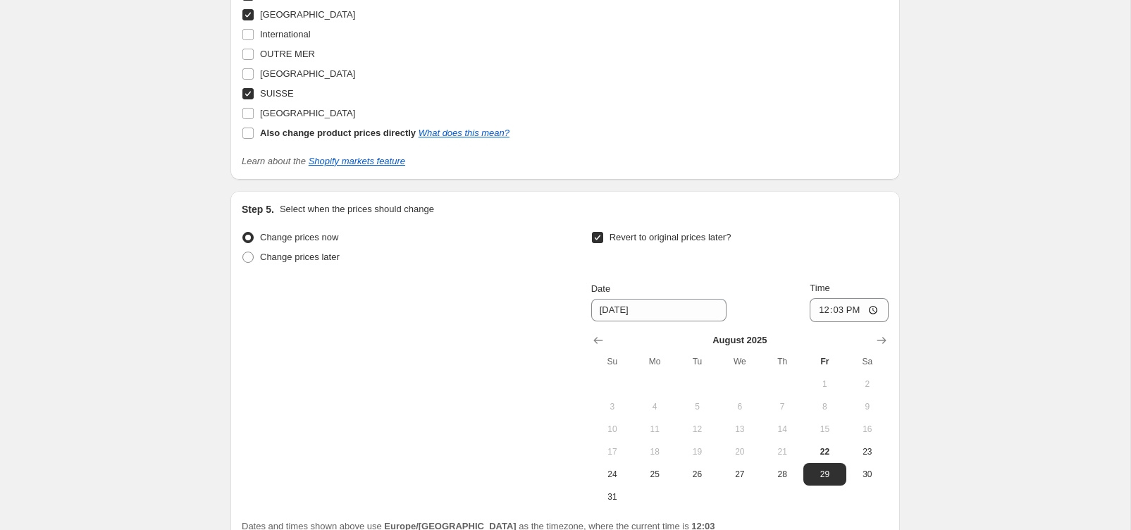
click at [599, 239] on input "Revert to original prices later?" at bounding box center [597, 237] width 11 height 11
checkbox input "false"
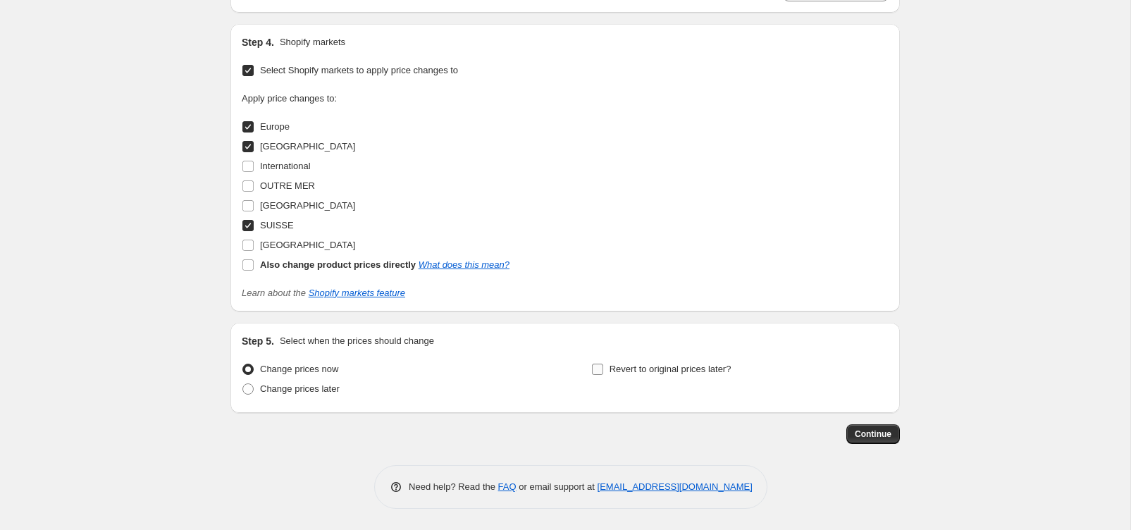
scroll to position [1262, 0]
click at [870, 437] on span "Continue" at bounding box center [872, 433] width 37 height 11
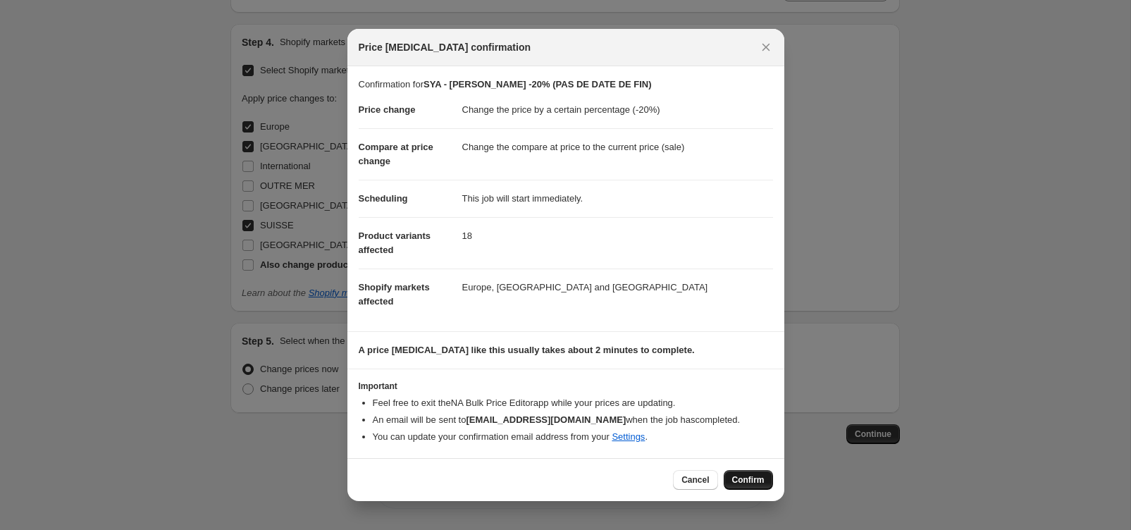
click at [752, 483] on span "Confirm" at bounding box center [748, 479] width 32 height 11
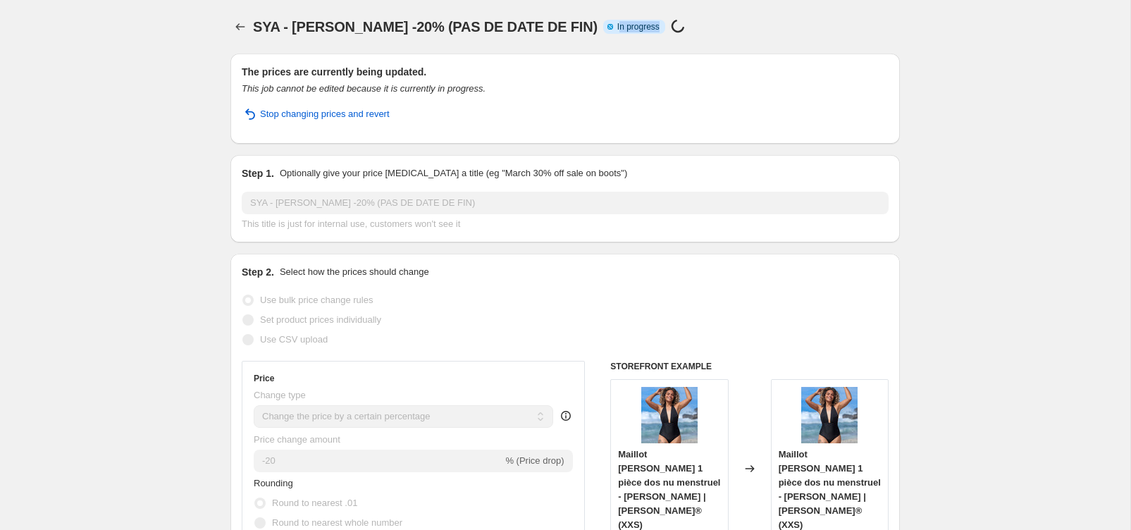
drag, startPoint x: 594, startPoint y: 27, endPoint x: 609, endPoint y: 42, distance: 20.4
click at [625, 27] on span "Info Partially complete In progress" at bounding box center [634, 27] width 62 height 14
